Goal: Check status: Check status

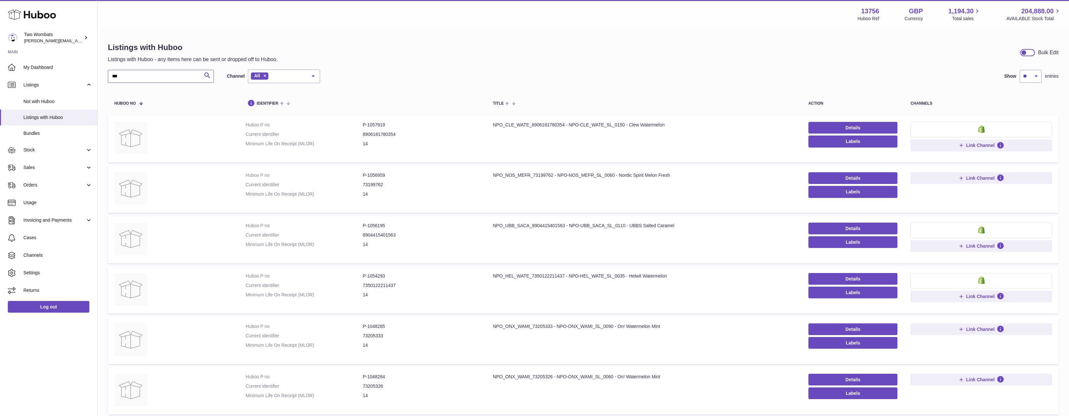
click at [170, 78] on input "***" at bounding box center [161, 76] width 106 height 13
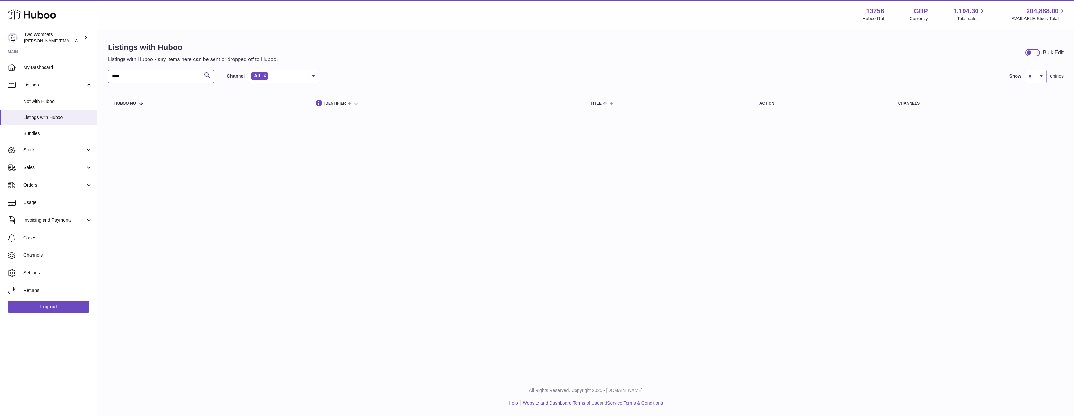
drag, startPoint x: 140, startPoint y: 73, endPoint x: 104, endPoint y: 71, distance: 35.8
click at [104, 71] on div "Listings with Huboo Listings with Huboo - any items here can be sent or dropped…" at bounding box center [585, 78] width 977 height 99
click at [159, 77] on input "****" at bounding box center [161, 76] width 106 height 13
type input "****"
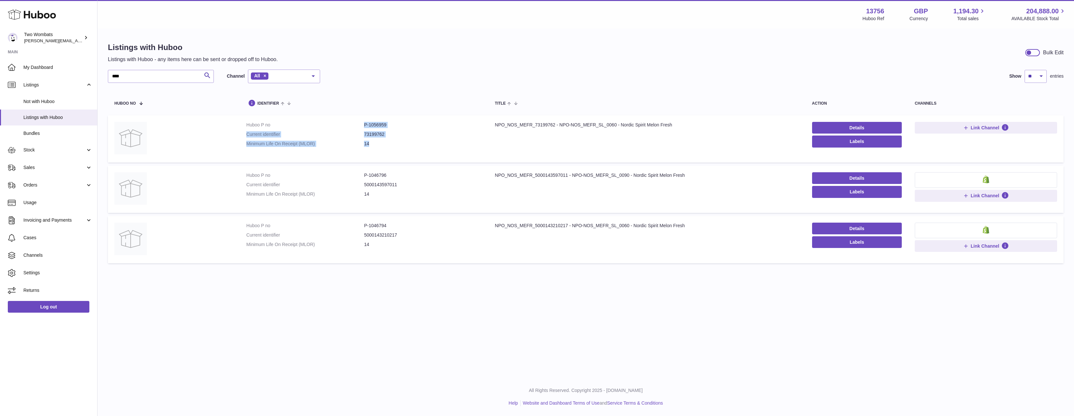
drag, startPoint x: 425, startPoint y: 144, endPoint x: 372, endPoint y: 121, distance: 57.3
click at [369, 120] on td "Huboo P no P-1056959 Current identifier 73199762 Minimum Life On Receipt (MLOR)…" at bounding box center [364, 138] width 249 height 47
click at [489, 134] on td "Title NPO_NOS_MEFR_73199762 - NPO-NOS_MEFR_SL_0060 - Nordic Spirit Melon Fresh" at bounding box center [646, 138] width 317 height 47
drag, startPoint x: 616, startPoint y: 126, endPoint x: 560, endPoint y: 127, distance: 56.6
click at [560, 127] on div "NPO_NOS_MEFR_73199762 - NPO-NOS_MEFR_SL_0060 - Nordic Spirit Melon Fresh" at bounding box center [647, 125] width 304 height 6
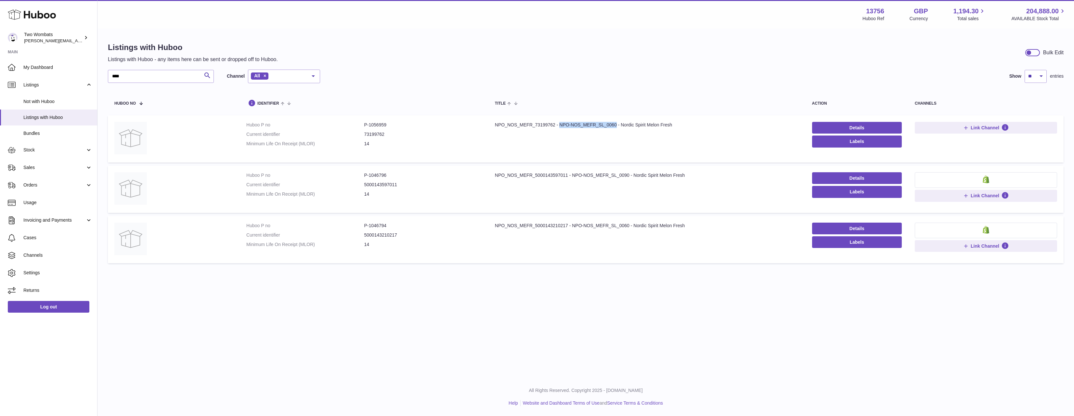
copy div "NPO-NOS_MEFR_SL_0060"
click at [614, 128] on td "Title NPO_NOS_MEFR_73199762 - NPO-NOS_MEFR_SL_0060 - Nordic Spirit Melon Fresh" at bounding box center [646, 138] width 317 height 47
drag, startPoint x: 616, startPoint y: 125, endPoint x: 560, endPoint y: 128, distance: 56.0
click at [560, 128] on div "NPO_NOS_MEFR_73199762 - NPO-NOS_MEFR_SL_0060 - Nordic Spirit Melon Fresh" at bounding box center [647, 125] width 304 height 6
copy div "NPO-NOS_MEFR_SL_0060"
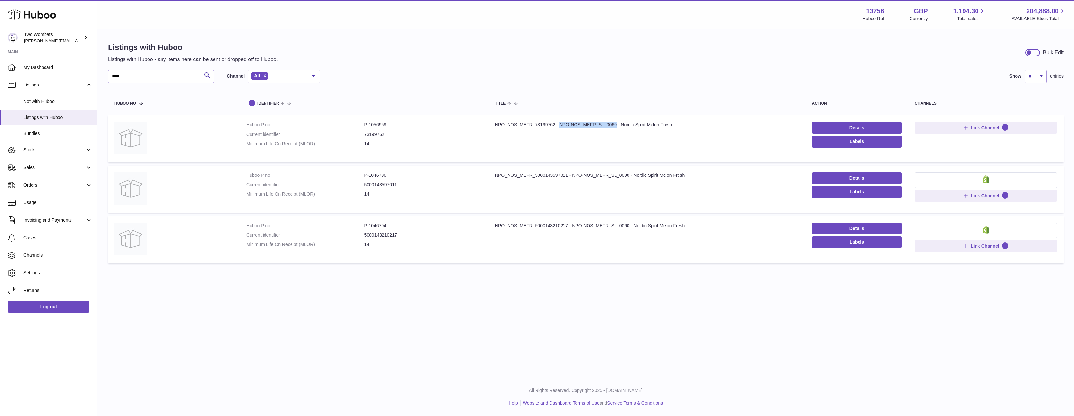
click at [616, 125] on div "NPO_NOS_MEFR_73199762 - NPO-NOS_MEFR_SL_0060 - Nordic Spirit Melon Fresh" at bounding box center [647, 125] width 304 height 6
drag, startPoint x: 617, startPoint y: 125, endPoint x: 559, endPoint y: 122, distance: 58.6
click at [559, 122] on div "NPO_NOS_MEFR_73199762 - NPO-NOS_MEFR_SL_0060 - Nordic Spirit Melon Fresh" at bounding box center [647, 125] width 304 height 6
copy div "NPO-NOS_MEFR_SL_0060"
copy dd "1056959"
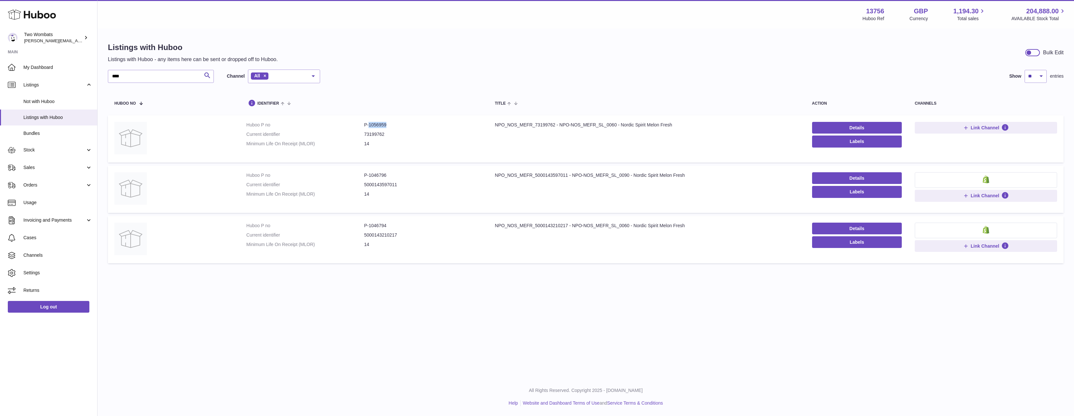
drag, startPoint x: 397, startPoint y: 124, endPoint x: 369, endPoint y: 124, distance: 28.3
click at [369, 124] on dd "P-1056959" at bounding box center [423, 125] width 118 height 6
drag, startPoint x: 376, startPoint y: 223, endPoint x: 369, endPoint y: 225, distance: 6.4
click at [369, 225] on dd "P-1046794" at bounding box center [423, 226] width 118 height 6
copy dd "1046794"
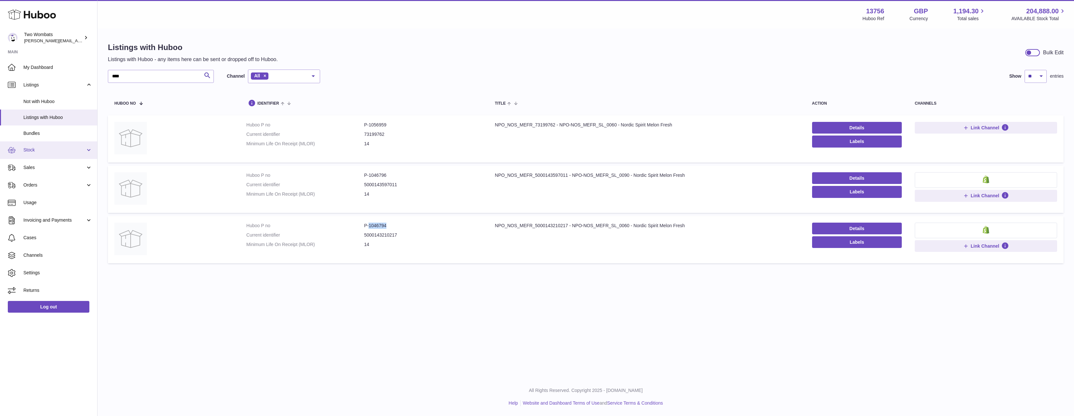
click at [58, 148] on span "Stock" at bounding box center [54, 150] width 62 height 6
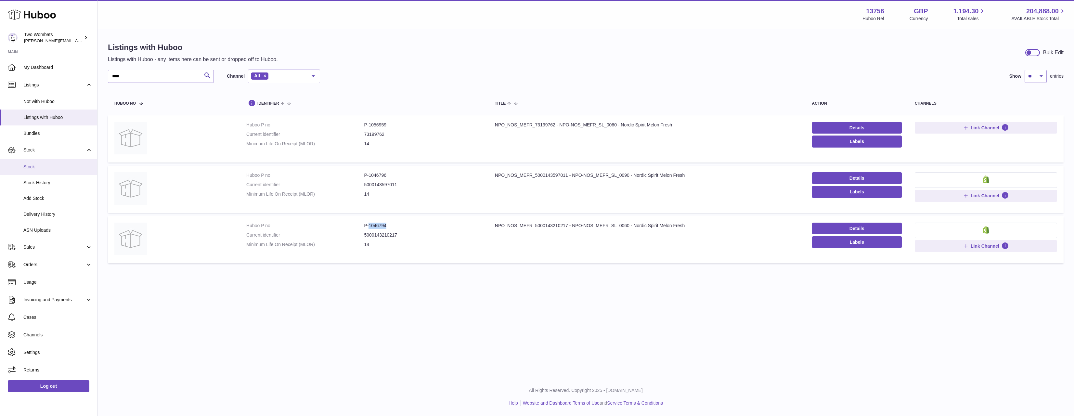
click at [77, 164] on span "Stock" at bounding box center [57, 167] width 69 height 6
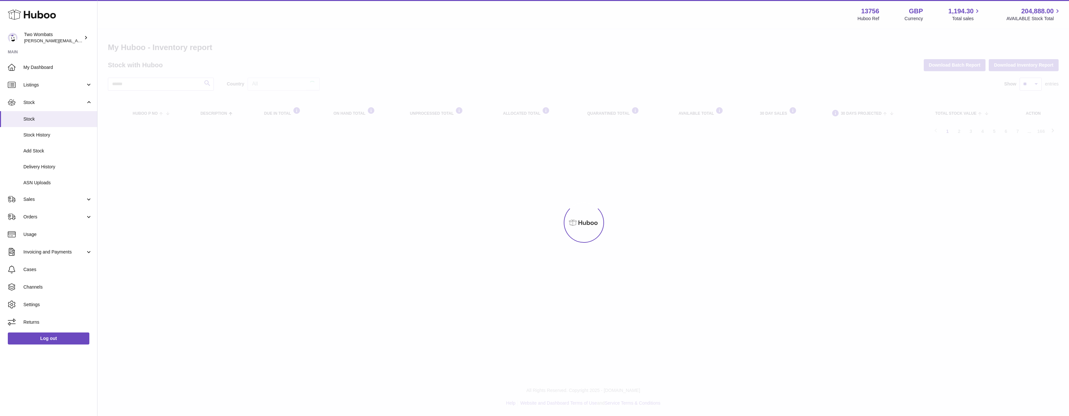
click at [136, 75] on div "My Huboo - Inventory report Stock with Huboo Download Batch Report Download Inv…" at bounding box center [583, 89] width 951 height 95
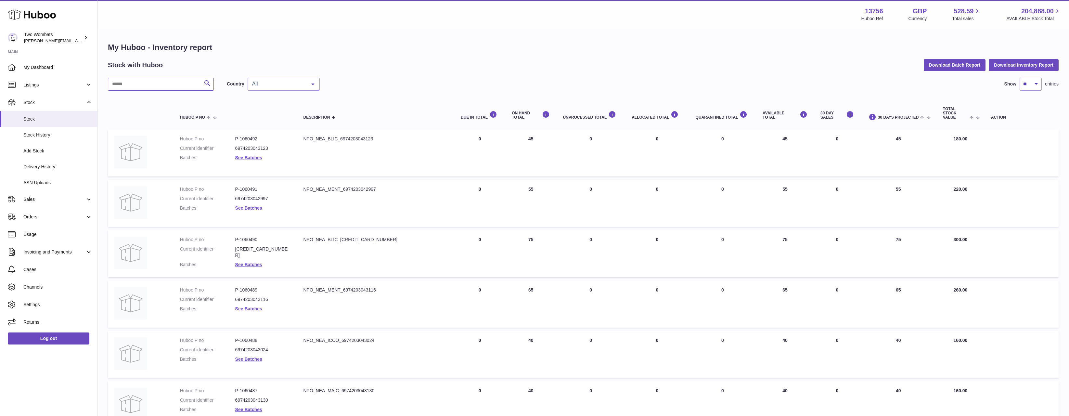
click at [136, 81] on input "text" at bounding box center [161, 84] width 106 height 13
paste input "*******"
type input "*******"
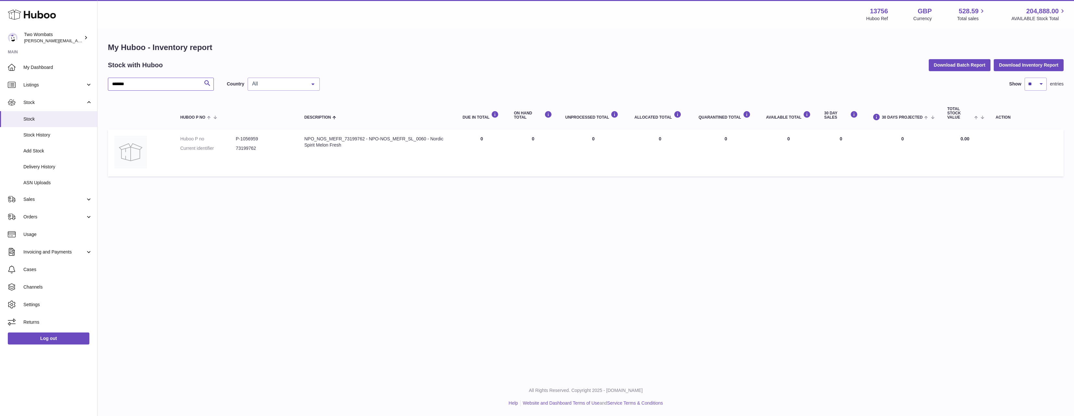
click at [142, 82] on input "*******" at bounding box center [161, 84] width 106 height 13
paste input "text"
type input "*******"
drag, startPoint x: 762, startPoint y: 139, endPoint x: 833, endPoint y: 141, distance: 71.2
click at [833, 141] on tr "Huboo P no P-1046794 Current identifier 5000143210217 Description NPO_NOS_MEFR_…" at bounding box center [586, 152] width 956 height 47
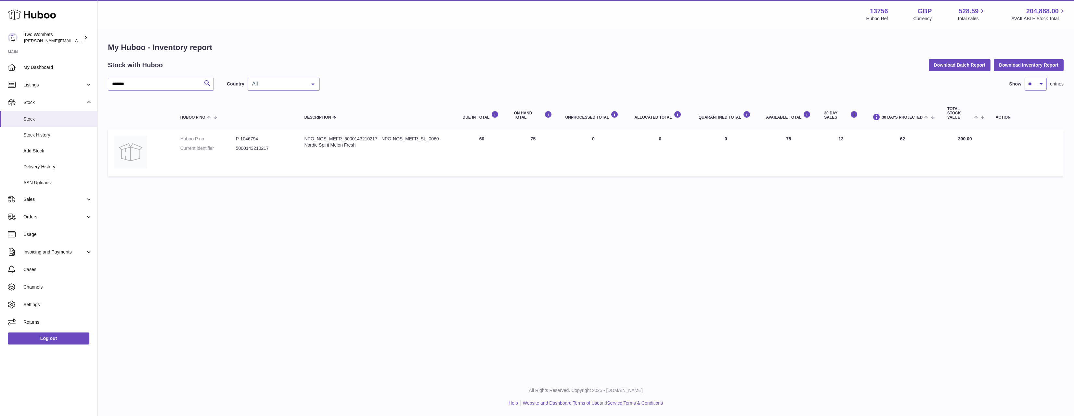
click at [831, 140] on td "30 DAY SALES 13" at bounding box center [841, 152] width 46 height 47
